Goal: Transaction & Acquisition: Book appointment/travel/reservation

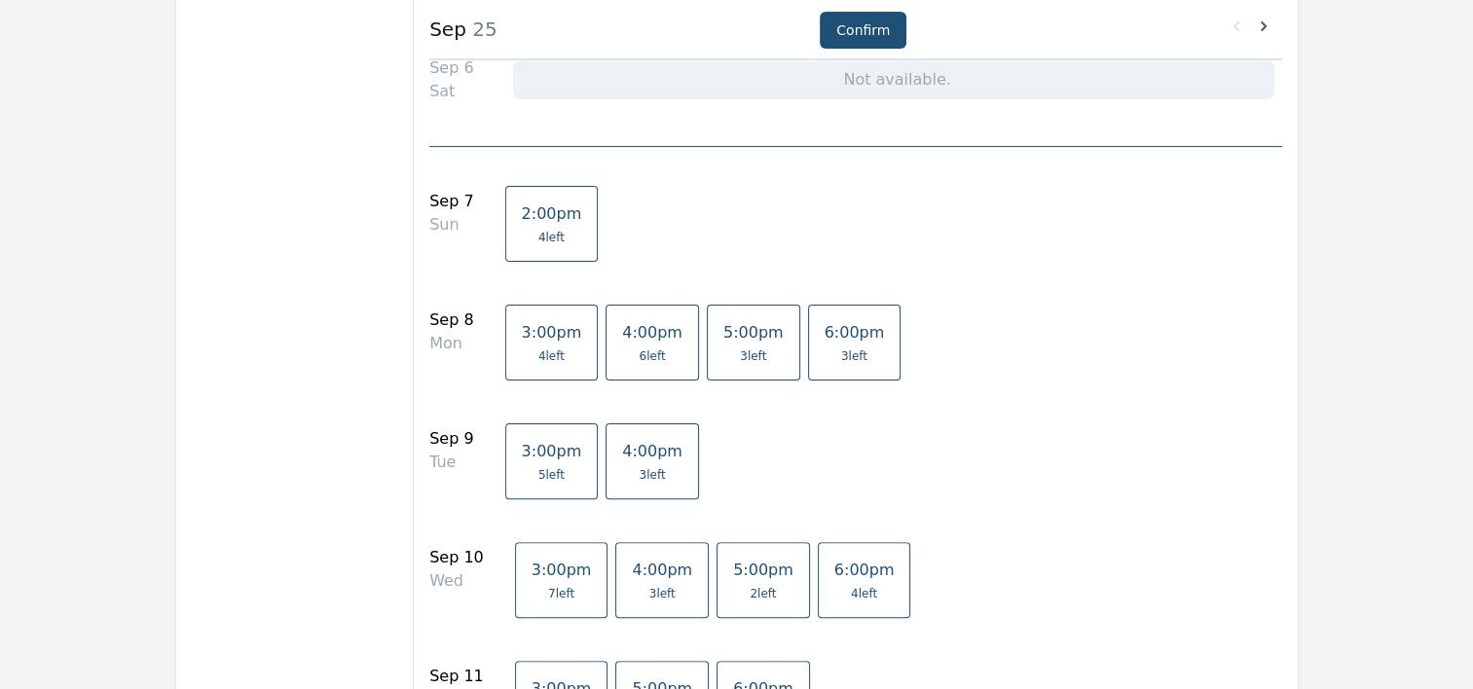
scroll to position [496, 0]
click at [557, 226] on link "2:00pm 4 left" at bounding box center [551, 222] width 93 height 76
click at [800, 231] on div "2:00pm 4 left" at bounding box center [885, 230] width 761 height 92
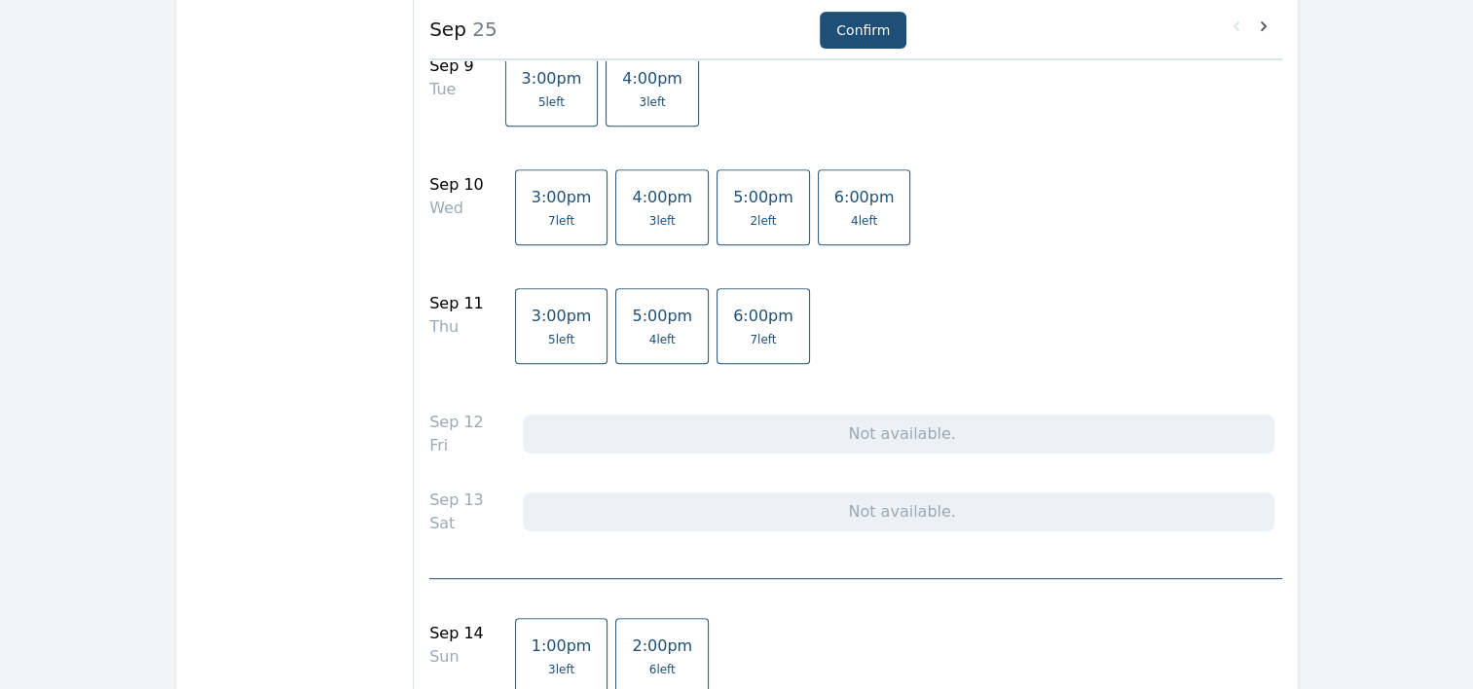
scroll to position [1020, 0]
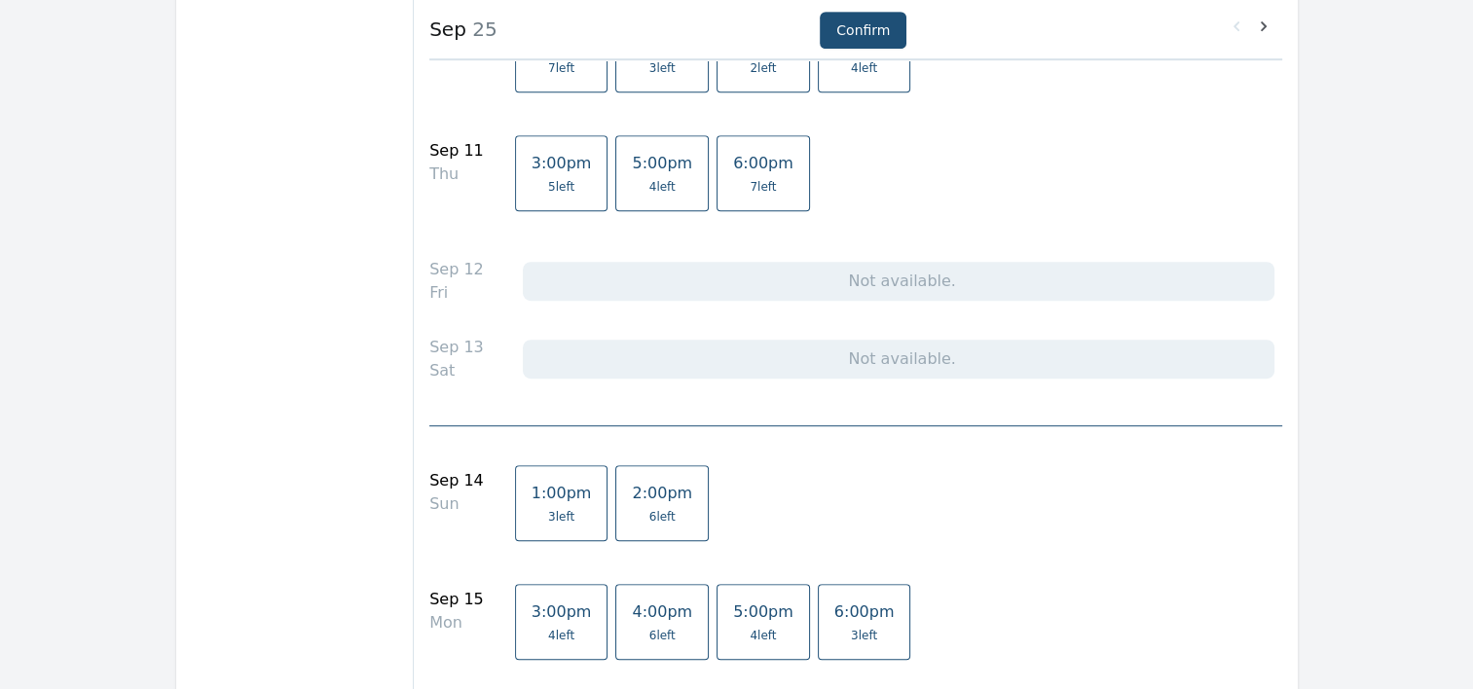
click at [658, 510] on link "2:00pm 6 left" at bounding box center [661, 503] width 93 height 76
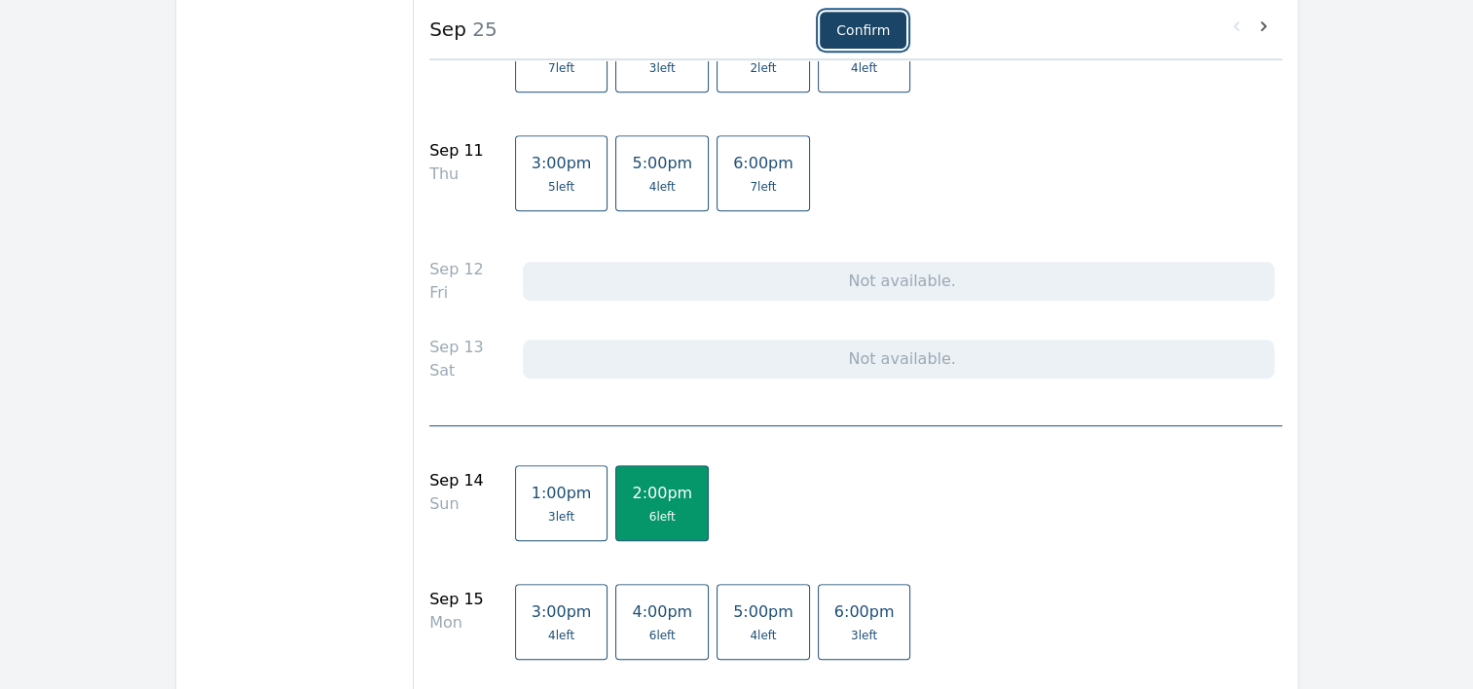
click at [876, 27] on button "Confirm" at bounding box center [863, 30] width 87 height 37
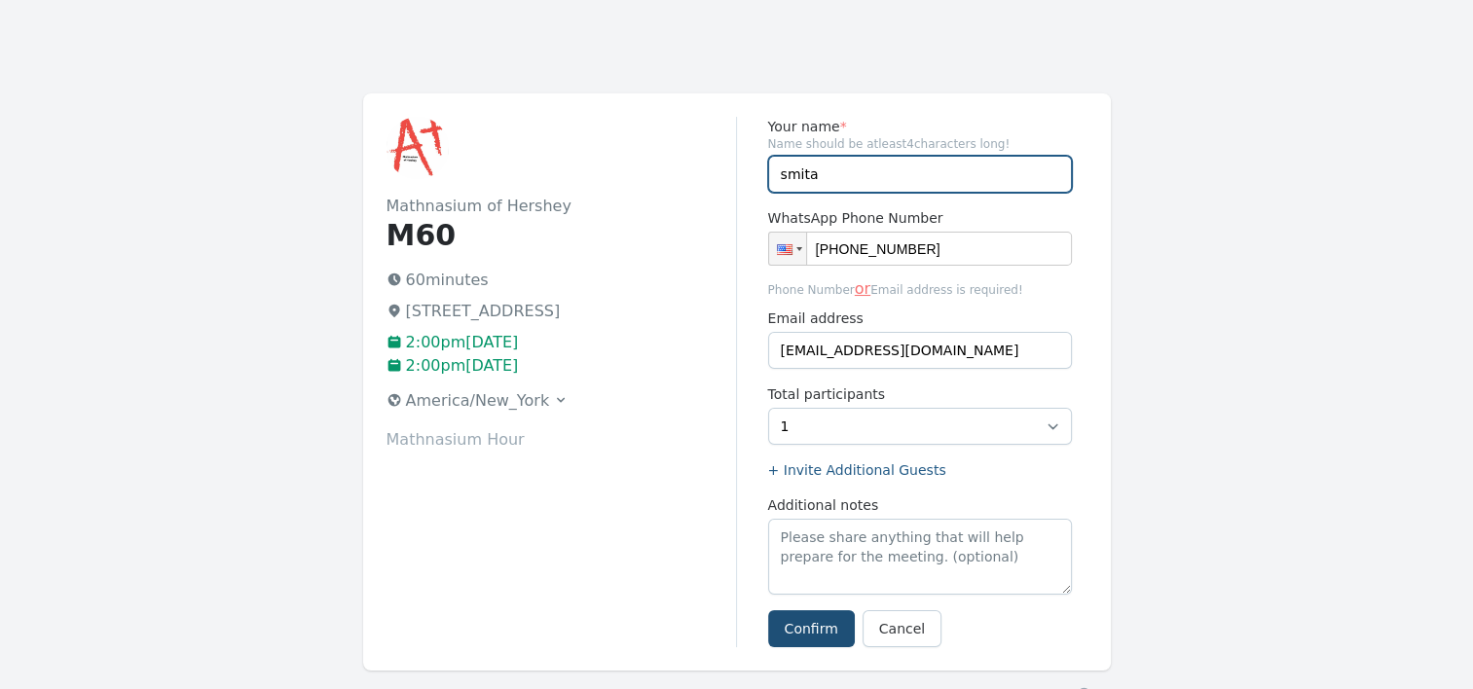
click at [861, 172] on input "smita" at bounding box center [920, 174] width 304 height 37
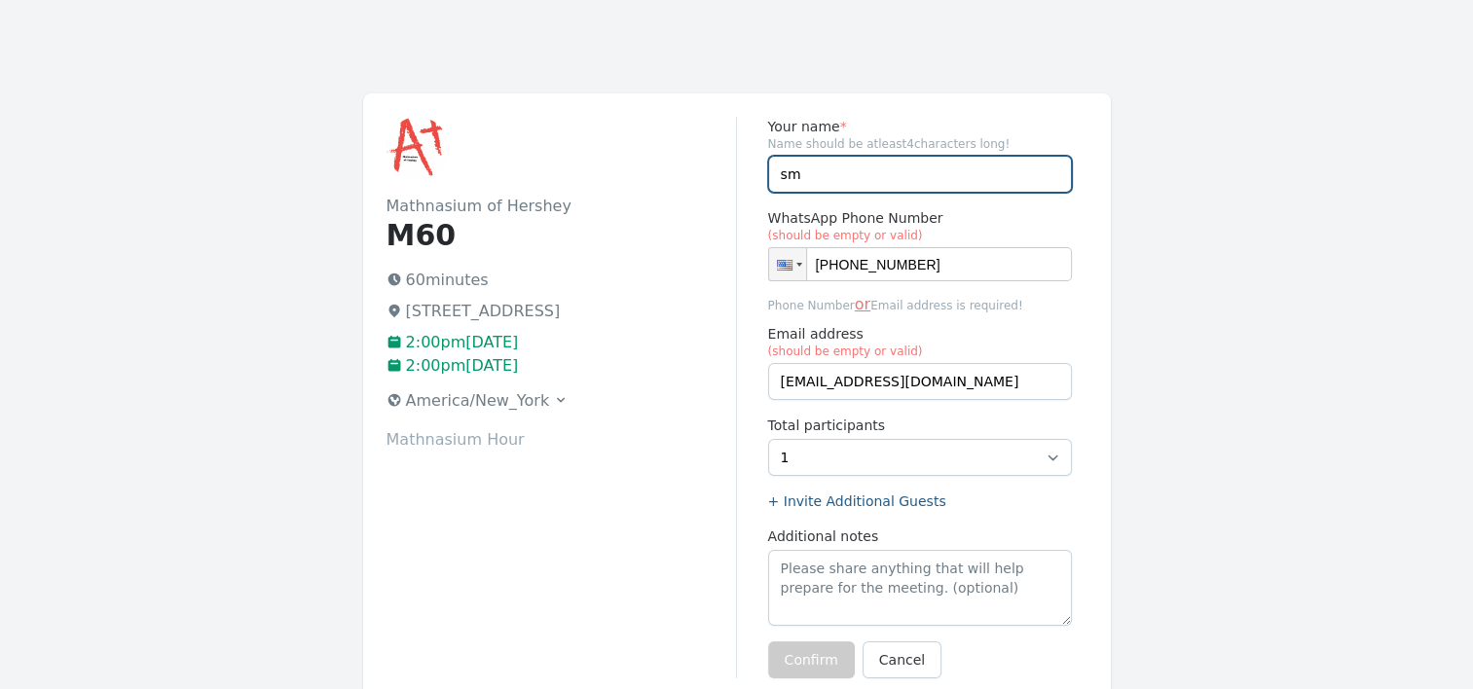
type input "s"
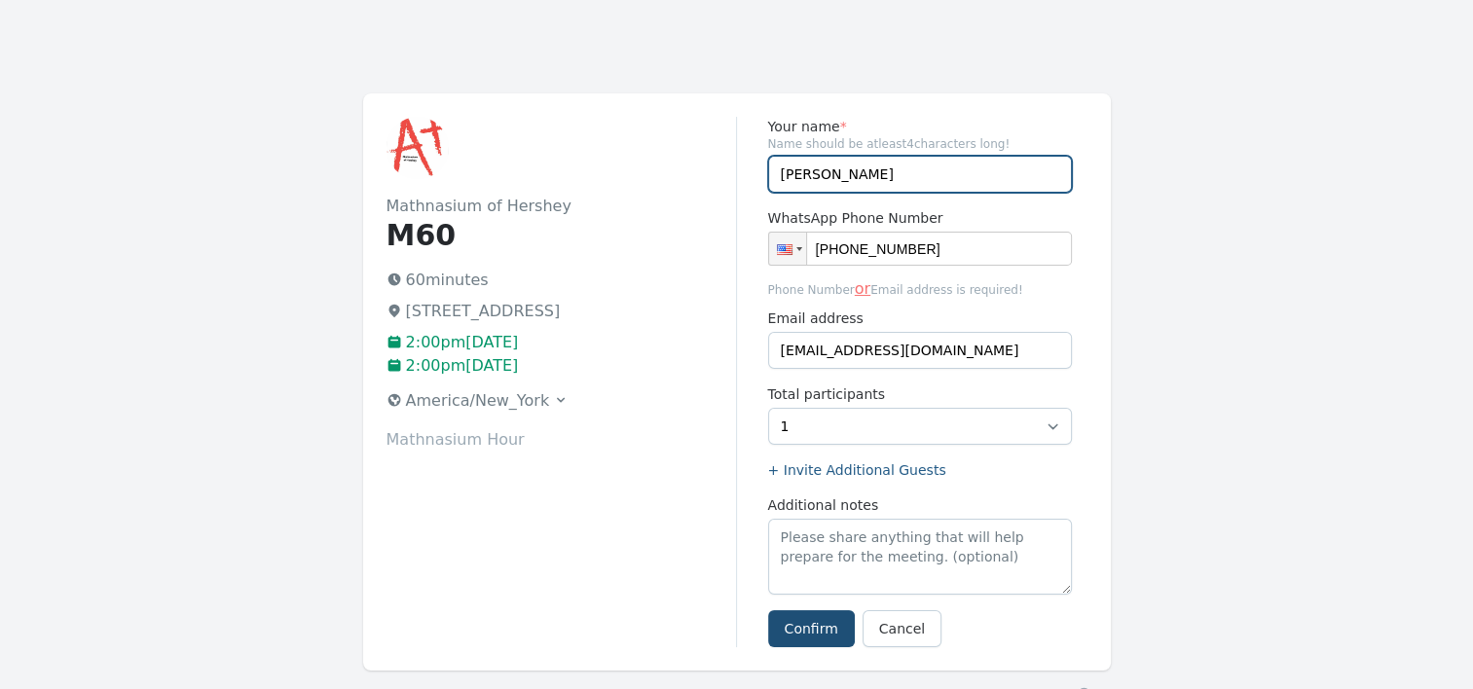
type input "[PERSON_NAME]"
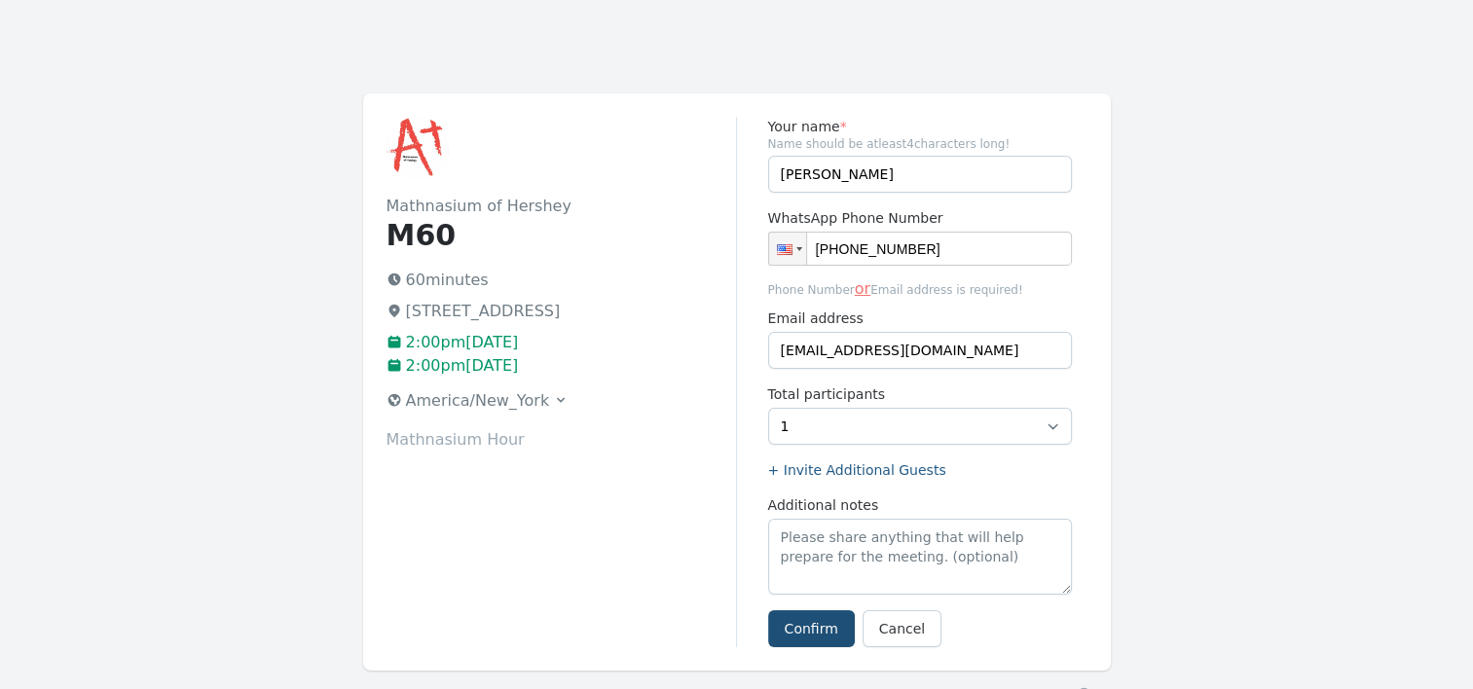
click at [645, 522] on div "Mathnasium of Hershey M60 60 minutes 759 Middletown Rd, Hummelstown, PA 17036 2…" at bounding box center [561, 382] width 350 height 531
click at [805, 621] on button "Confirm" at bounding box center [811, 628] width 87 height 37
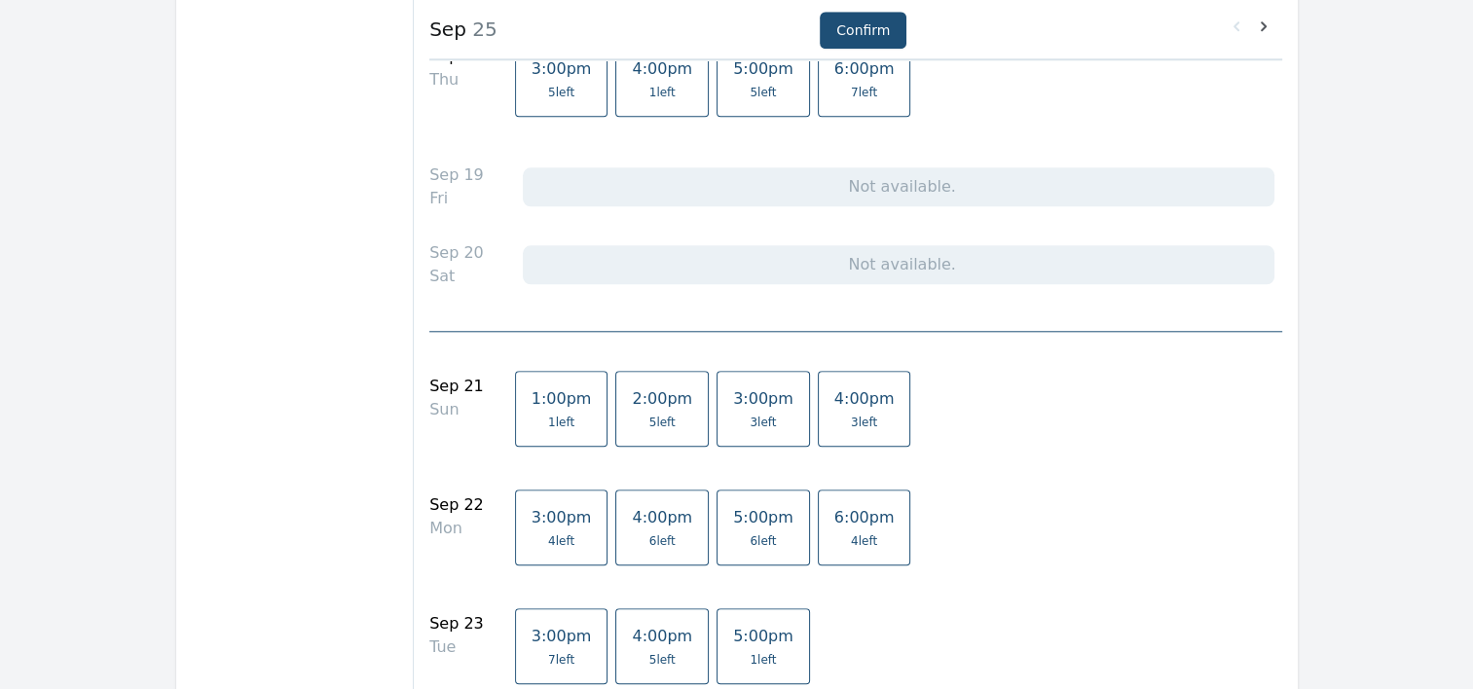
scroll to position [1927, 0]
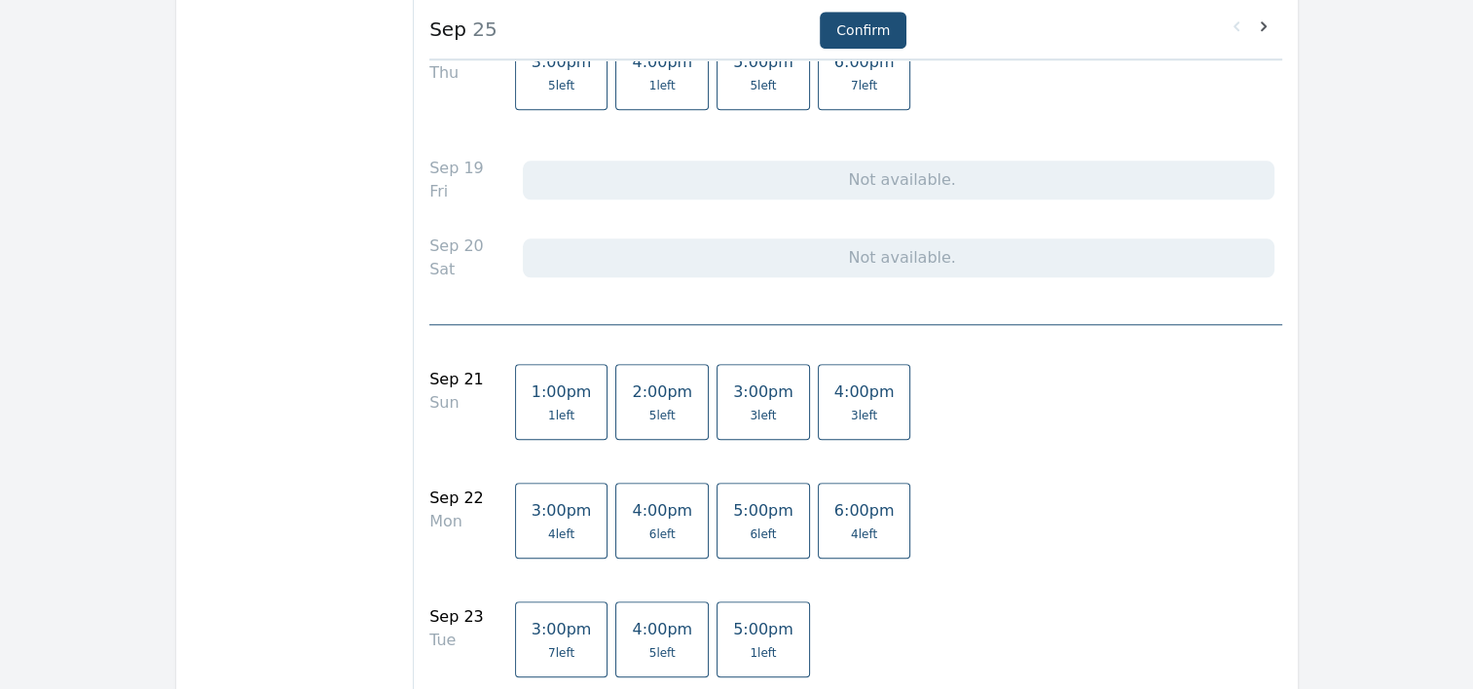
click at [733, 409] on span "3 left" at bounding box center [763, 416] width 60 height 16
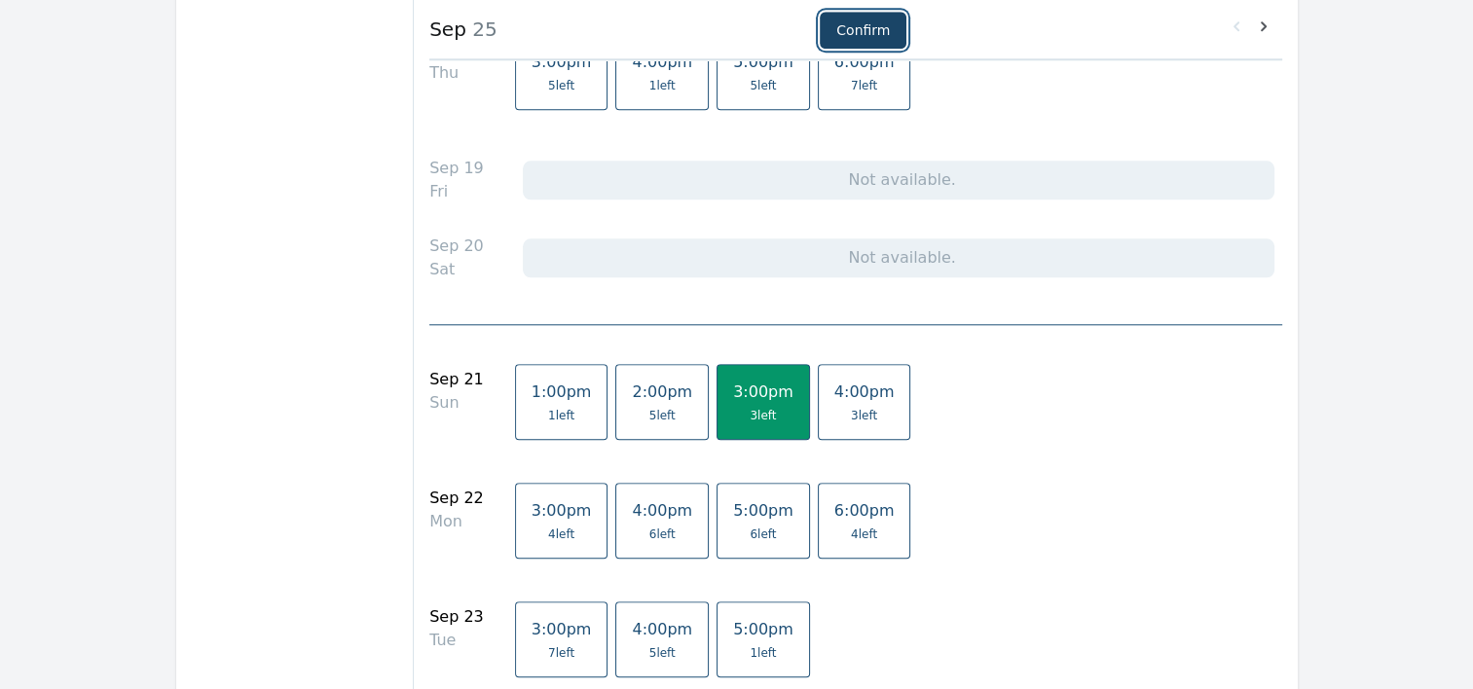
click at [863, 26] on button "Confirm" at bounding box center [863, 30] width 87 height 37
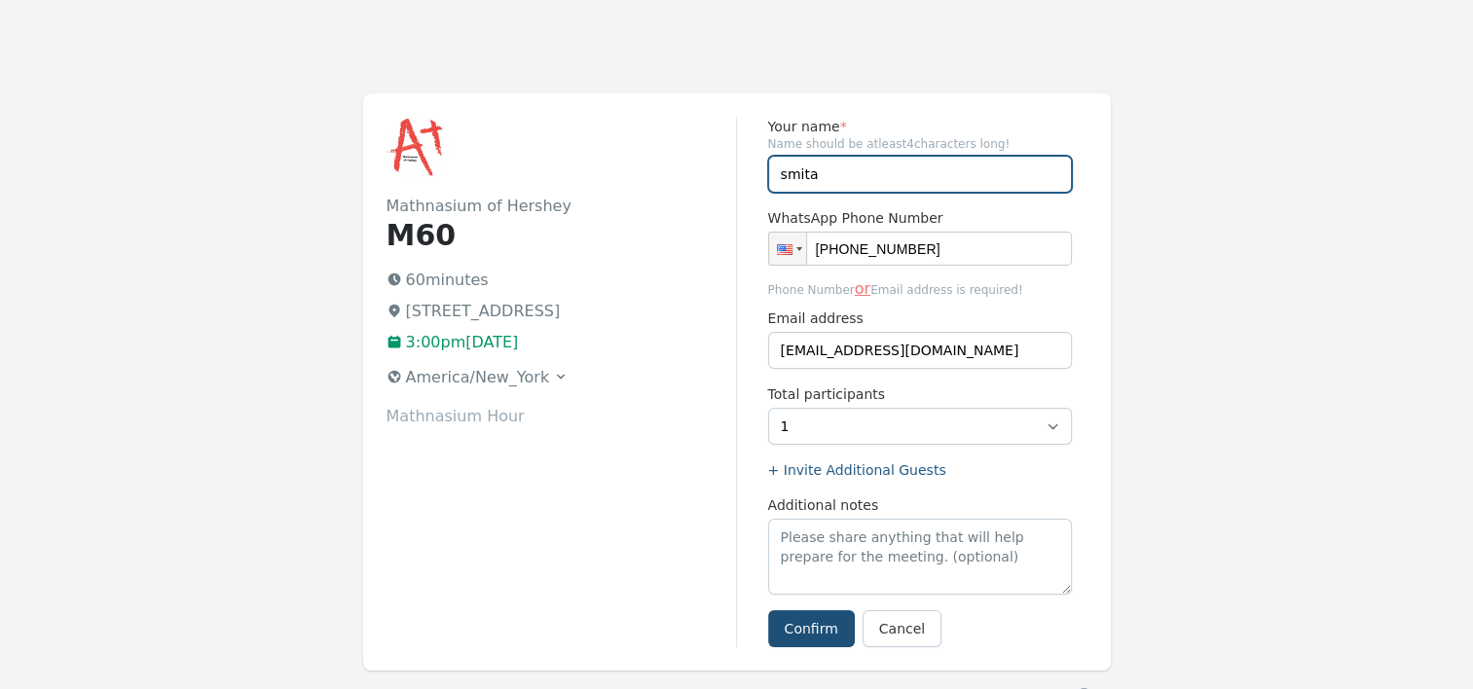
click at [840, 168] on input "smita" at bounding box center [920, 174] width 304 height 37
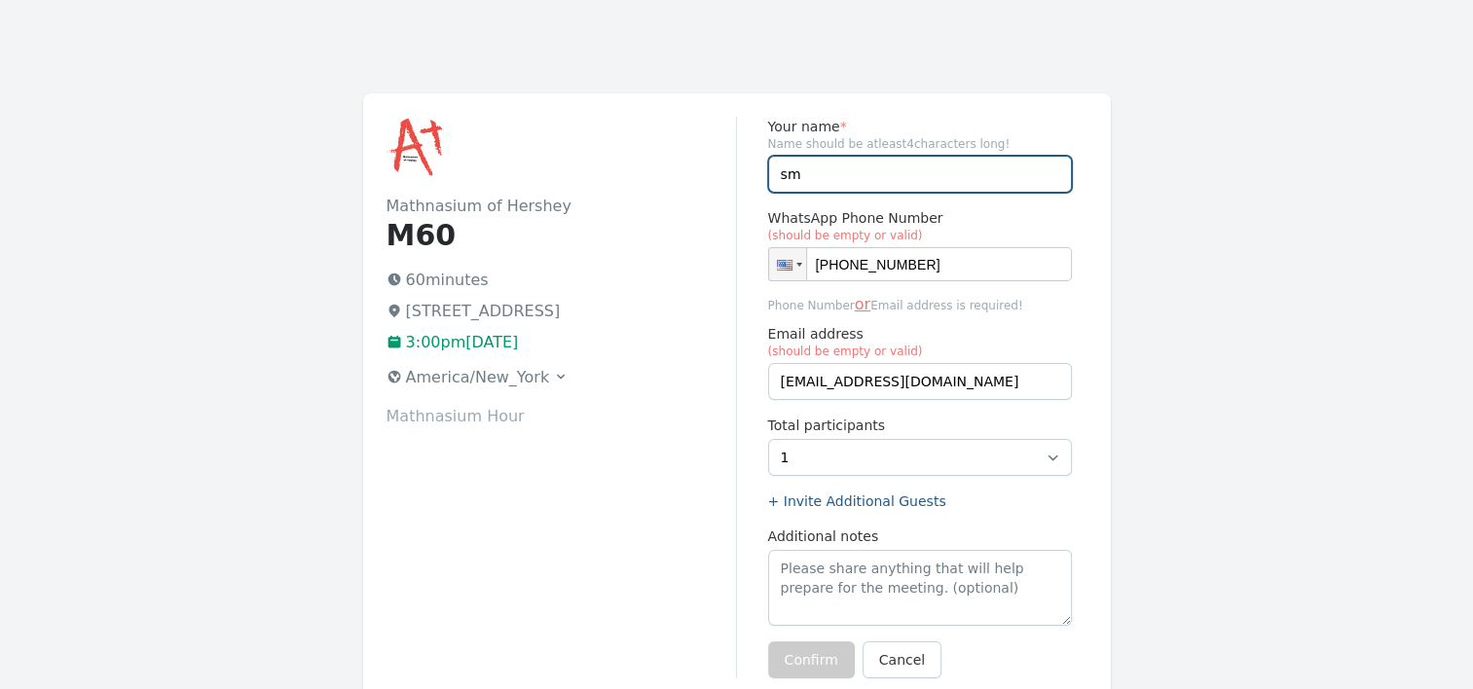
type input "s"
type input "Y"
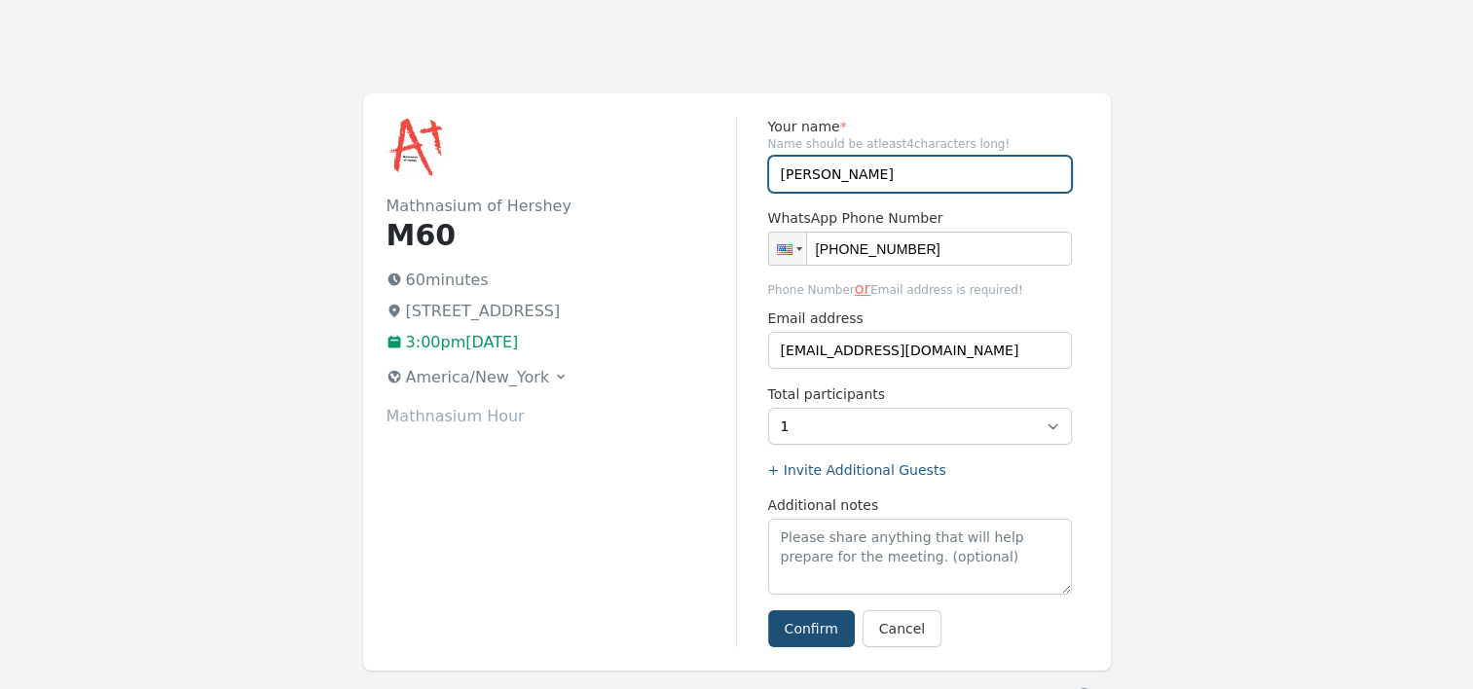
type input "[PERSON_NAME]"
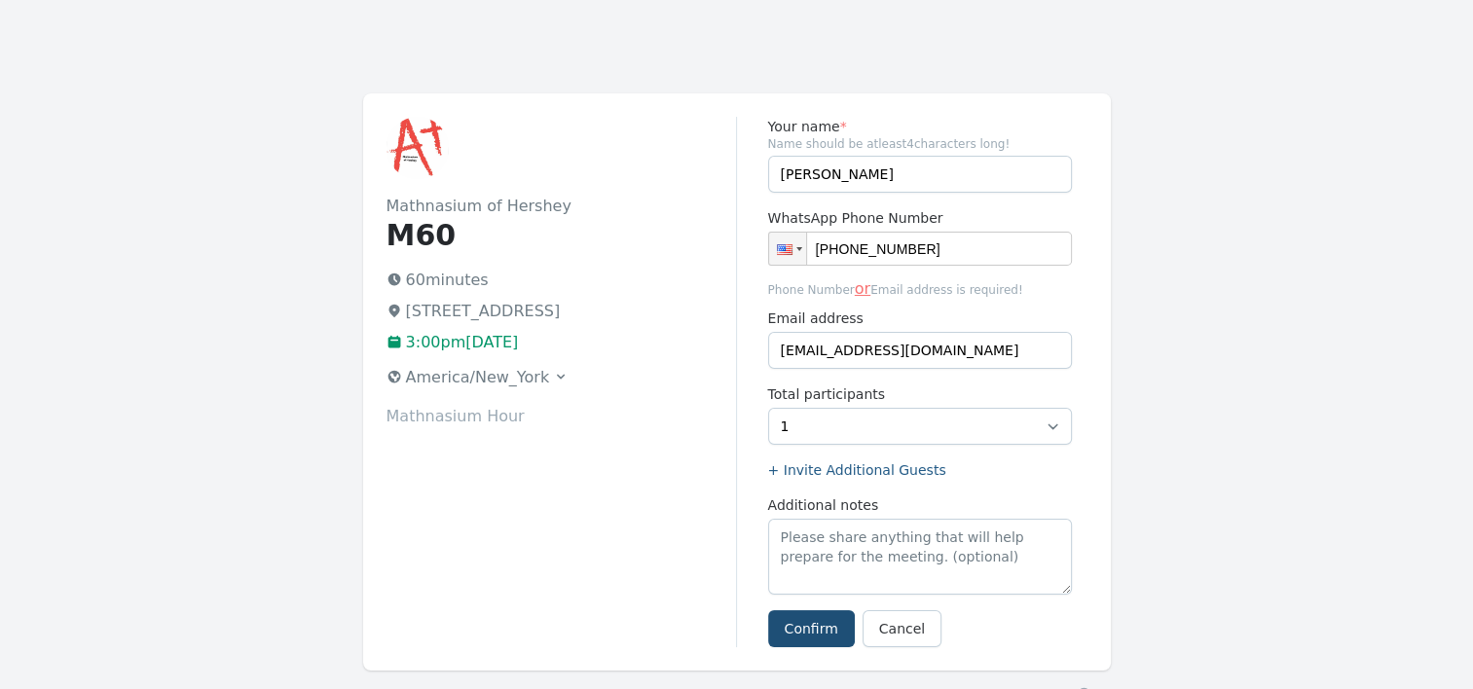
click at [639, 606] on div "Mathnasium of Hershey M60 60 minutes [STREET_ADDRESS] 3:00pm[DATE] [GEOGRAPHIC_…" at bounding box center [561, 382] width 350 height 531
click at [831, 632] on button "Confirm" at bounding box center [811, 628] width 87 height 37
